Goal: Task Accomplishment & Management: Manage account settings

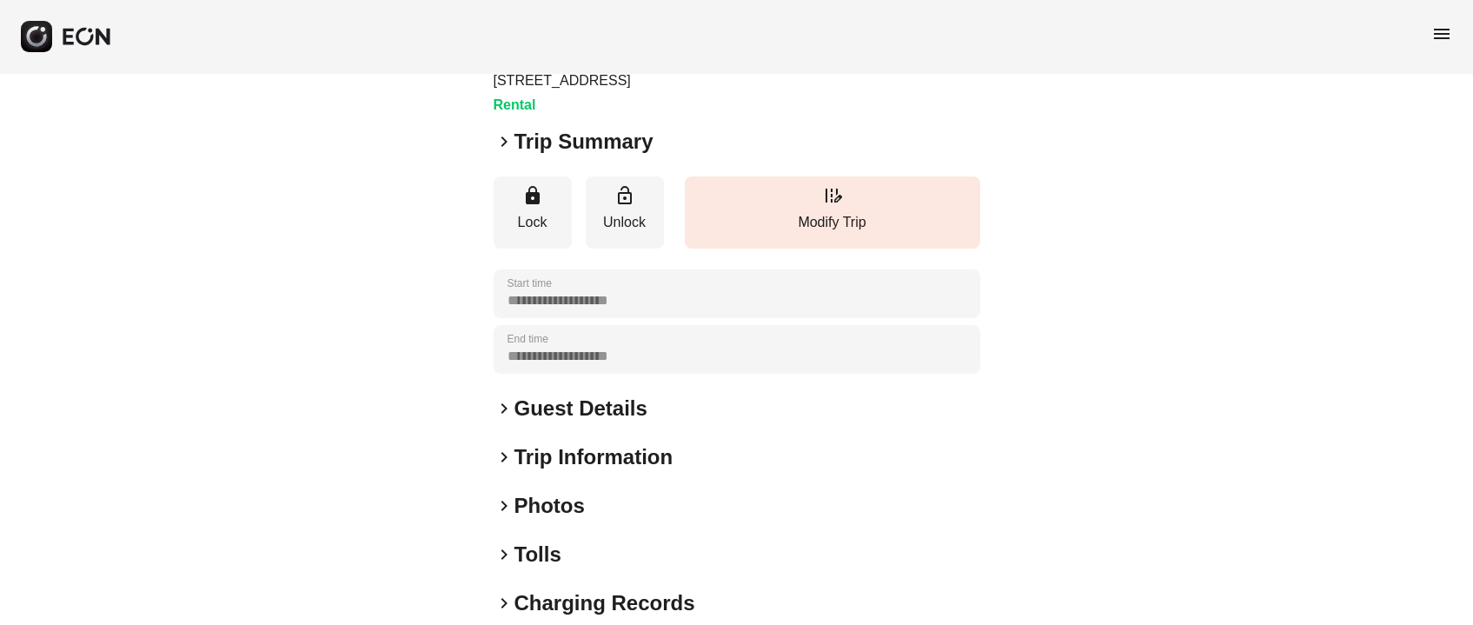
scroll to position [242, 0]
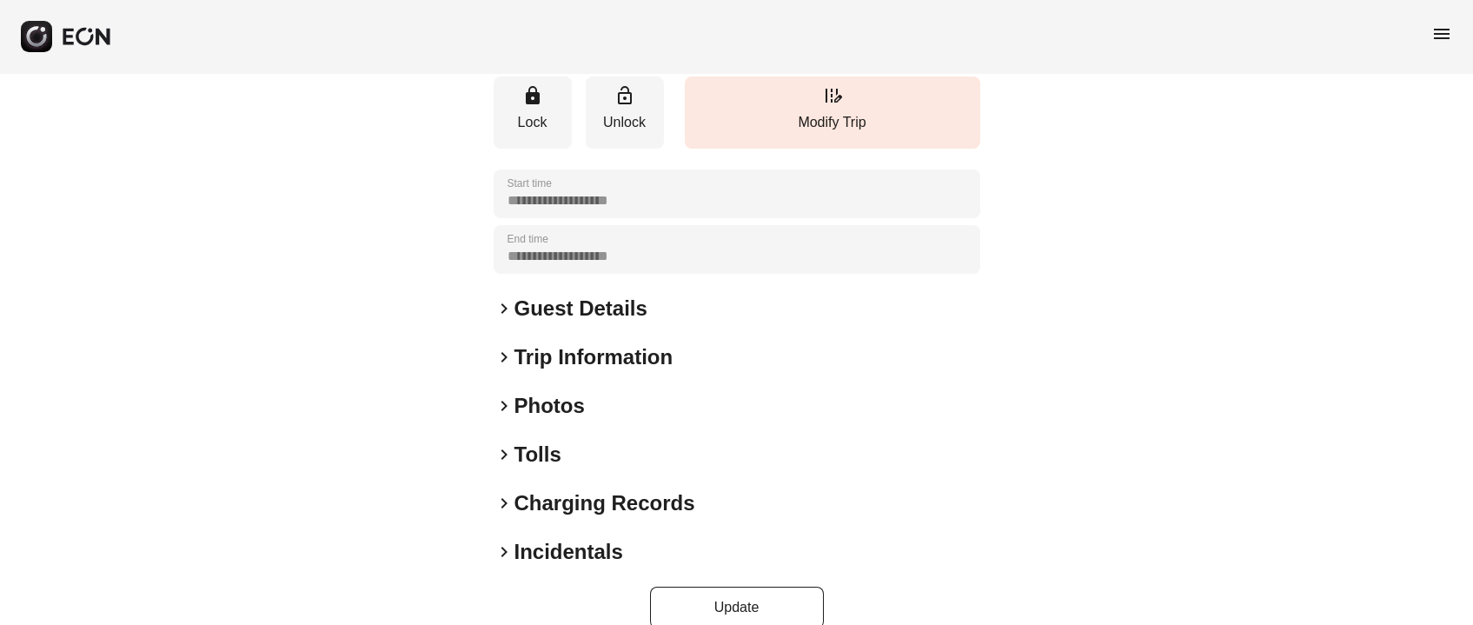
click at [554, 392] on h2 "Photos" at bounding box center [550, 406] width 70 height 28
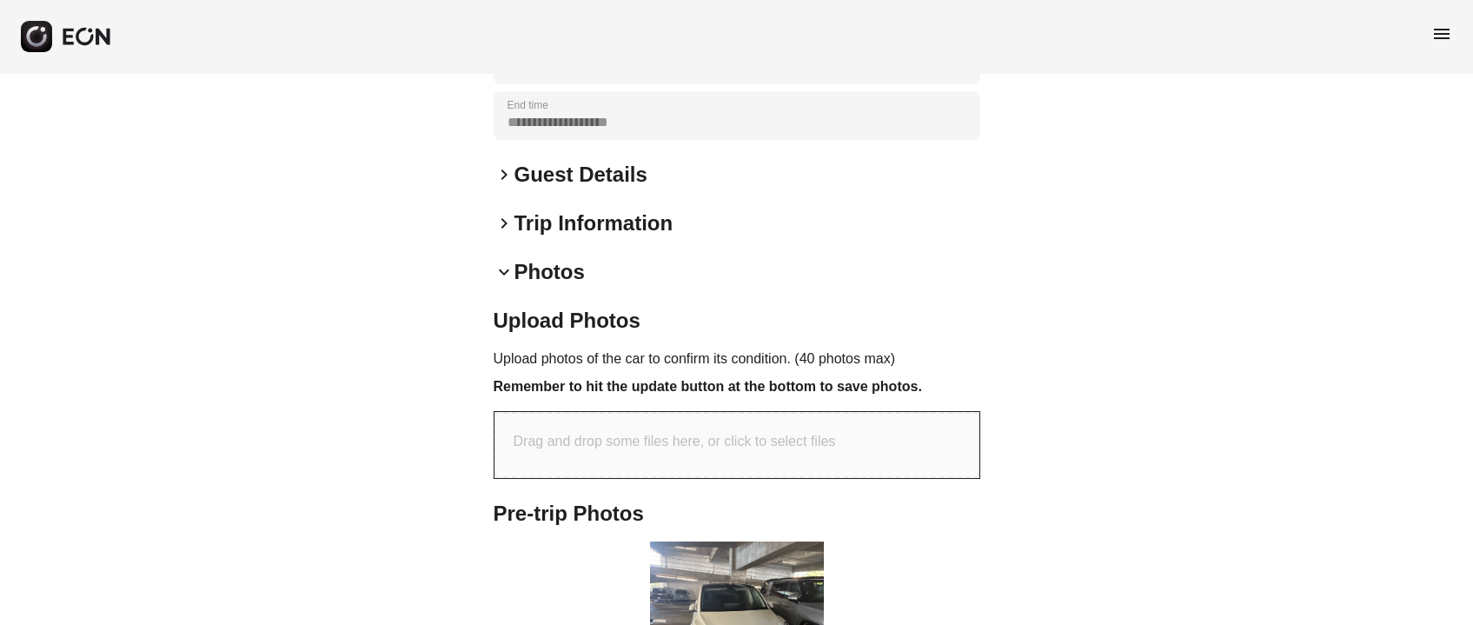
scroll to position [0, 0]
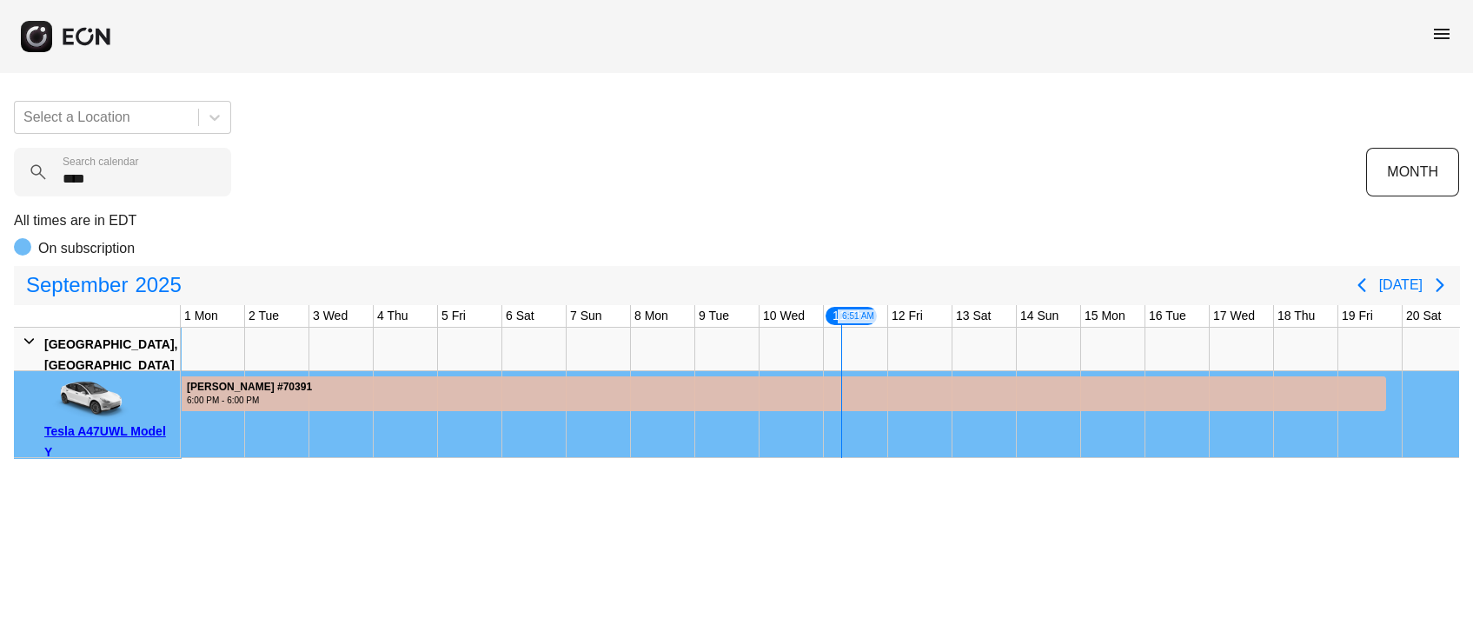
scroll to position [0, 650]
